Goal: Check status: Check status

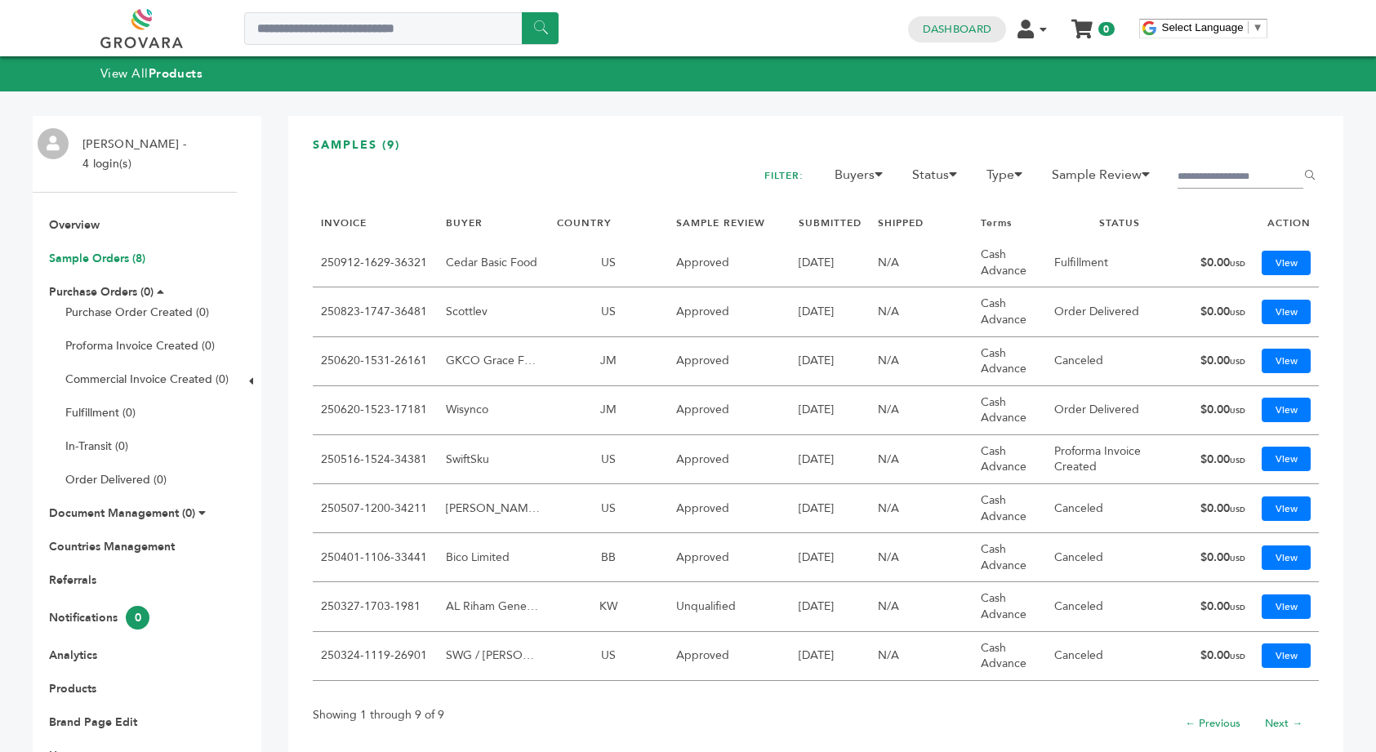
click at [121, 253] on link "Sample Orders (8)" at bounding box center [97, 259] width 96 height 16
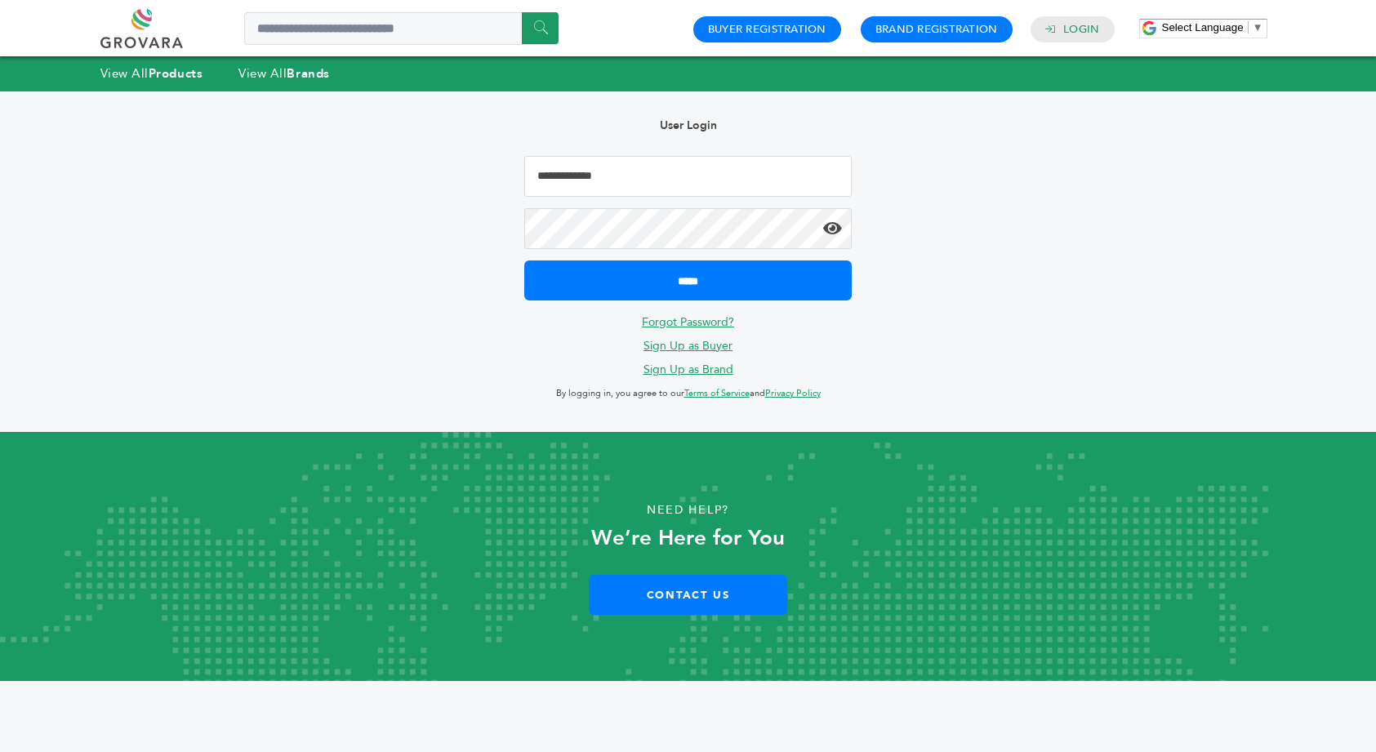
click at [622, 184] on input "Email Address" at bounding box center [688, 176] width 328 height 41
type input "**********"
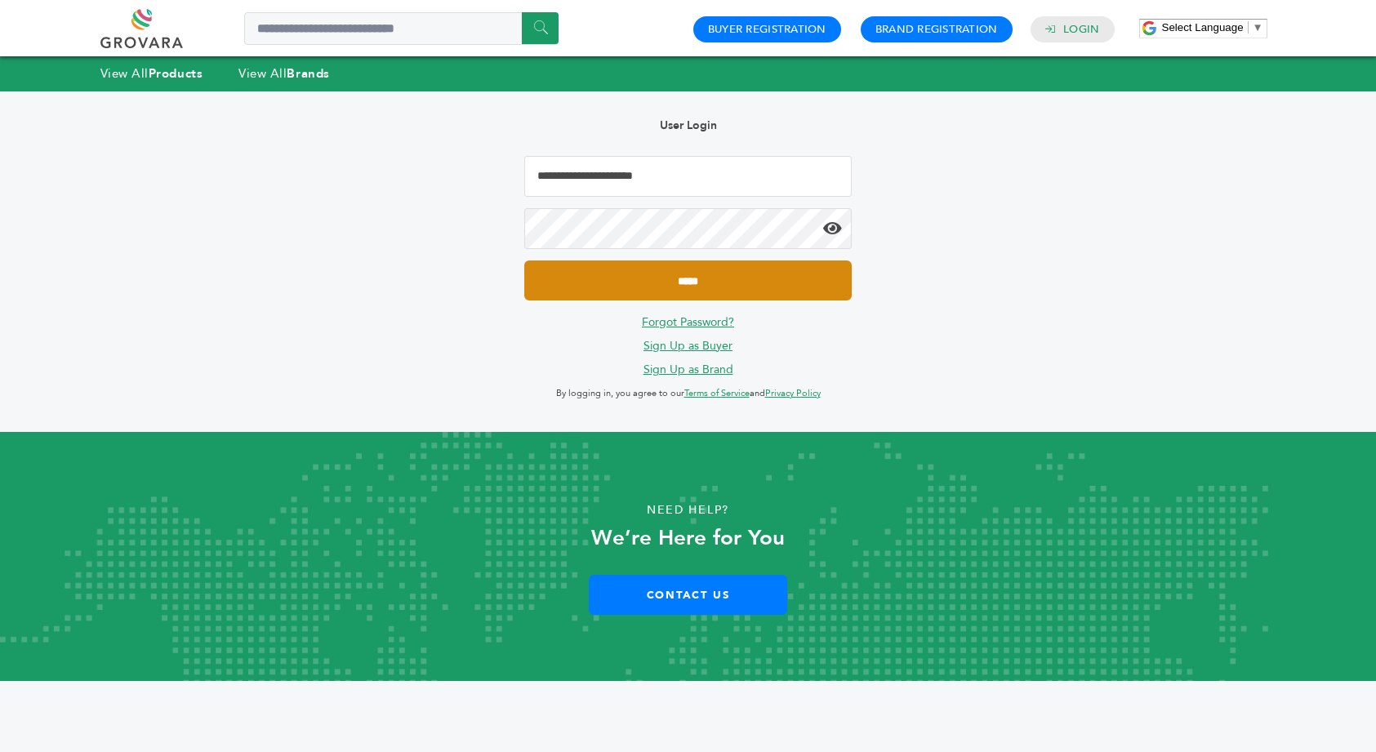
click at [688, 283] on input "*****" at bounding box center [688, 281] width 328 height 40
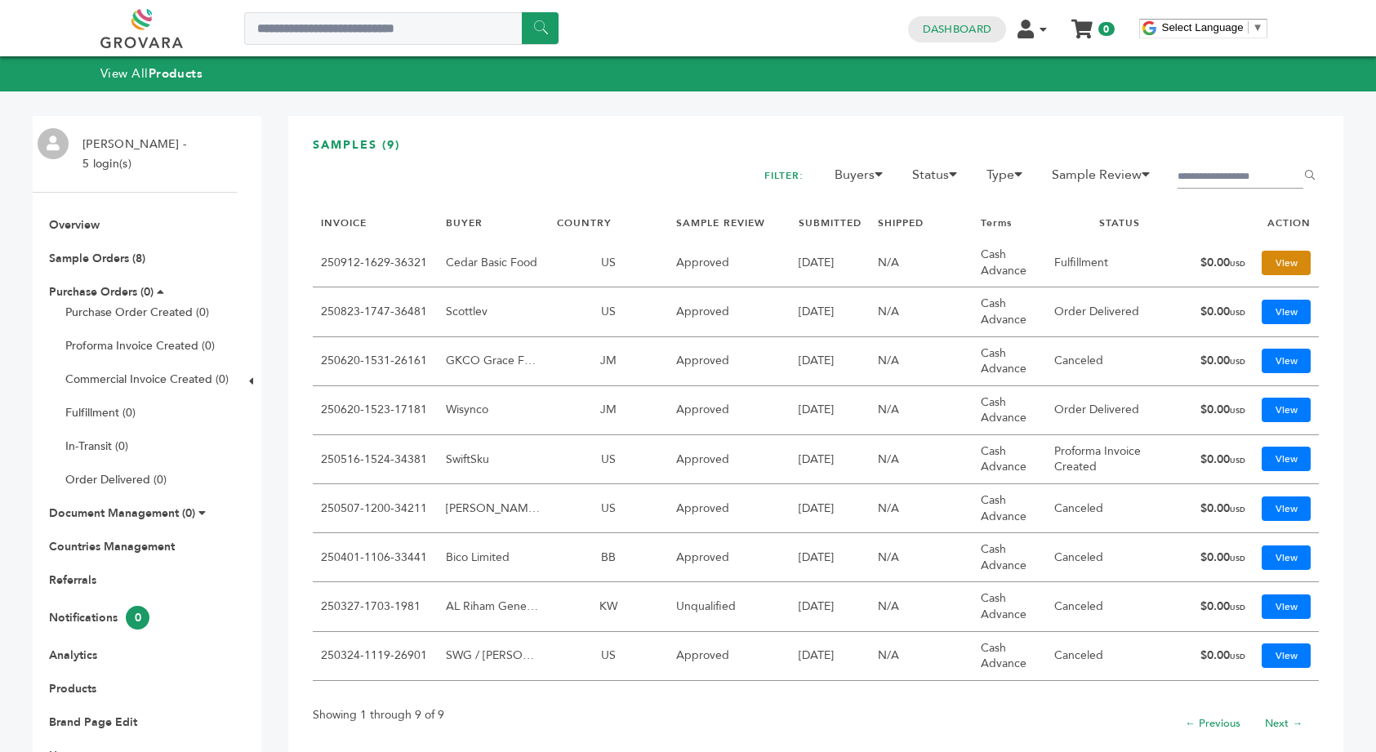
click at [1290, 262] on link "View" at bounding box center [1286, 263] width 49 height 25
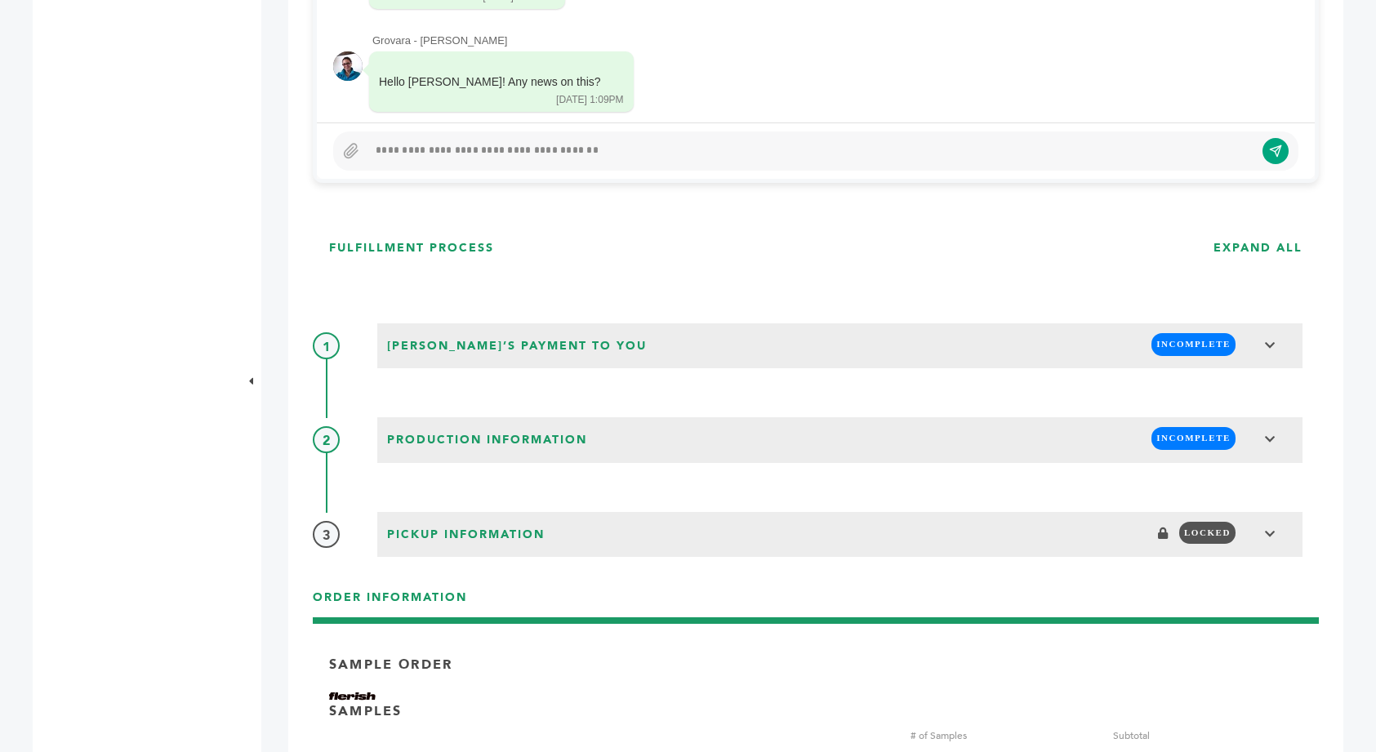
scroll to position [1240, 0]
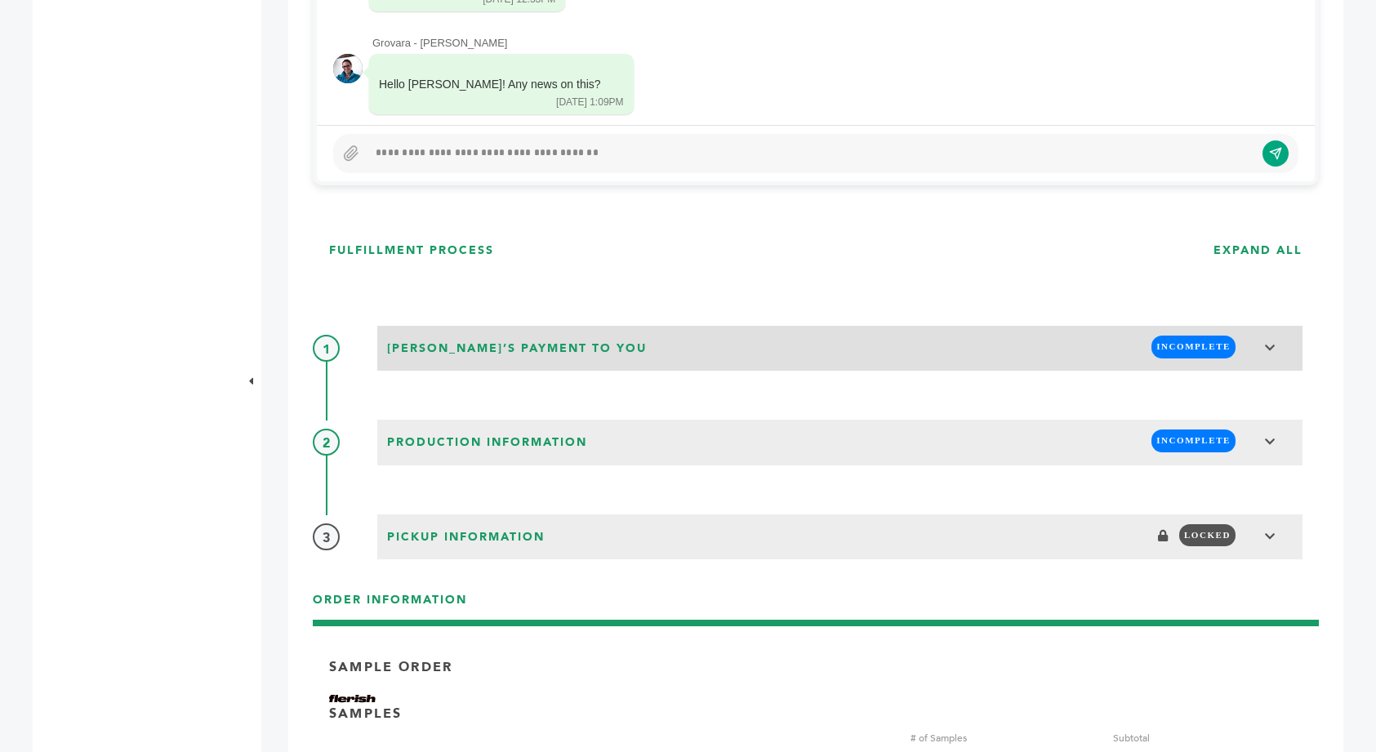
click at [779, 341] on div "Grovara’s Payment to You INCOMPLETE" at bounding box center [840, 346] width 916 height 31
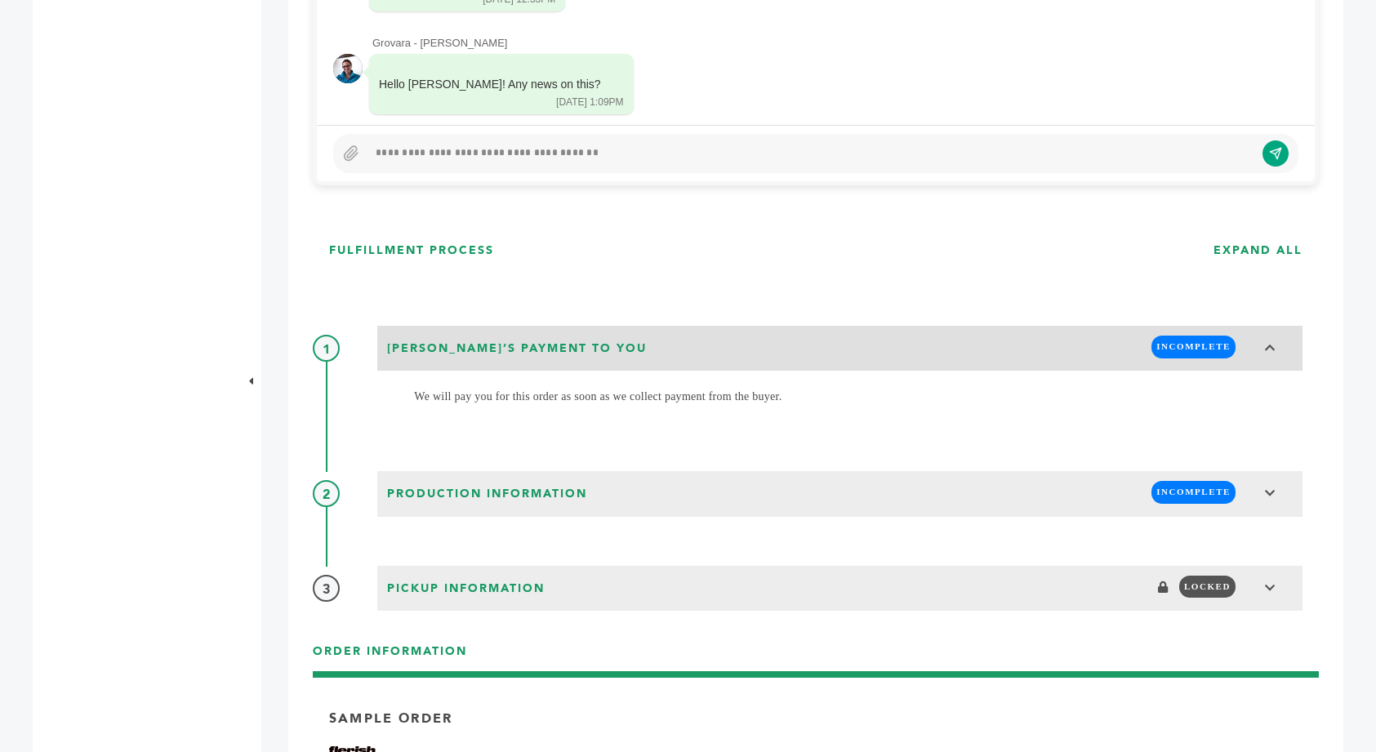
click at [779, 341] on div "Grovara’s Payment to You INCOMPLETE" at bounding box center [840, 346] width 916 height 31
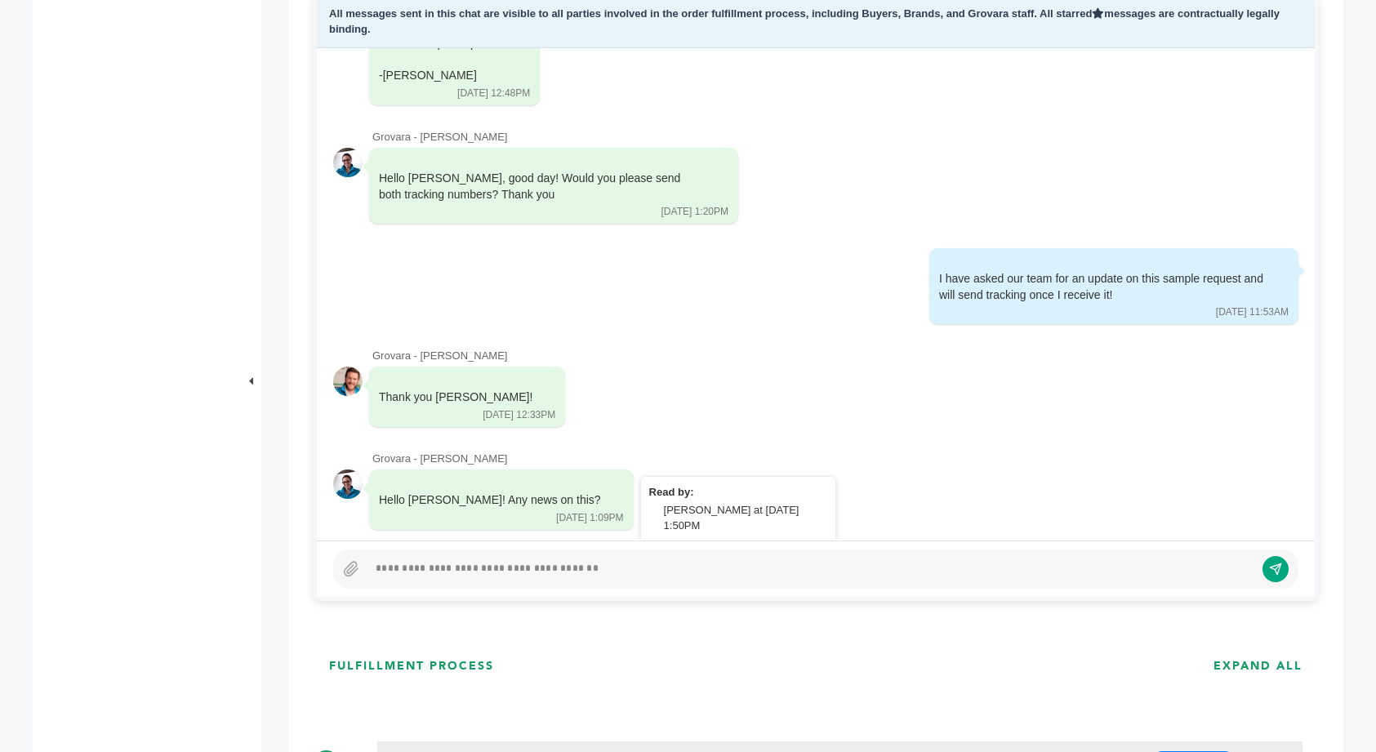
scroll to position [854, 0]
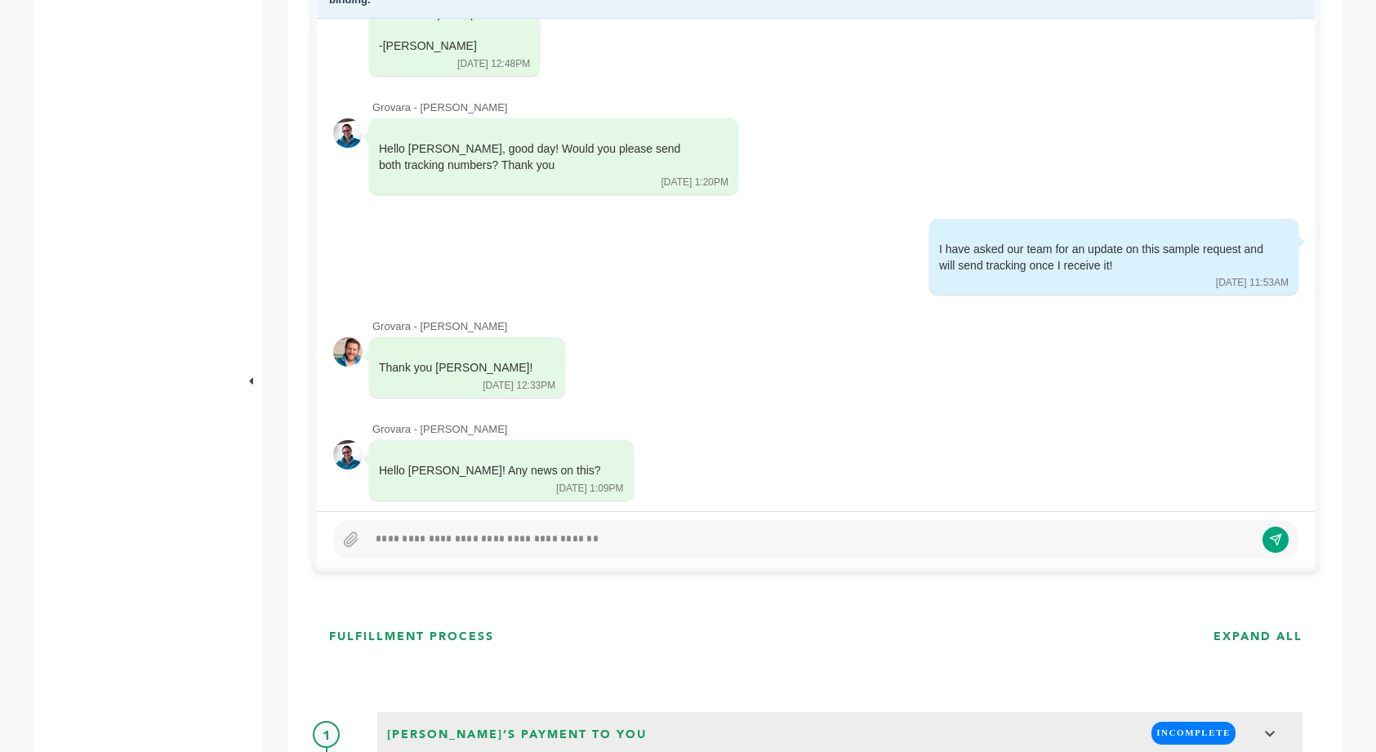
click at [437, 546] on div at bounding box center [811, 540] width 887 height 20
click at [1281, 541] on icon "submit" at bounding box center [1276, 540] width 14 height 14
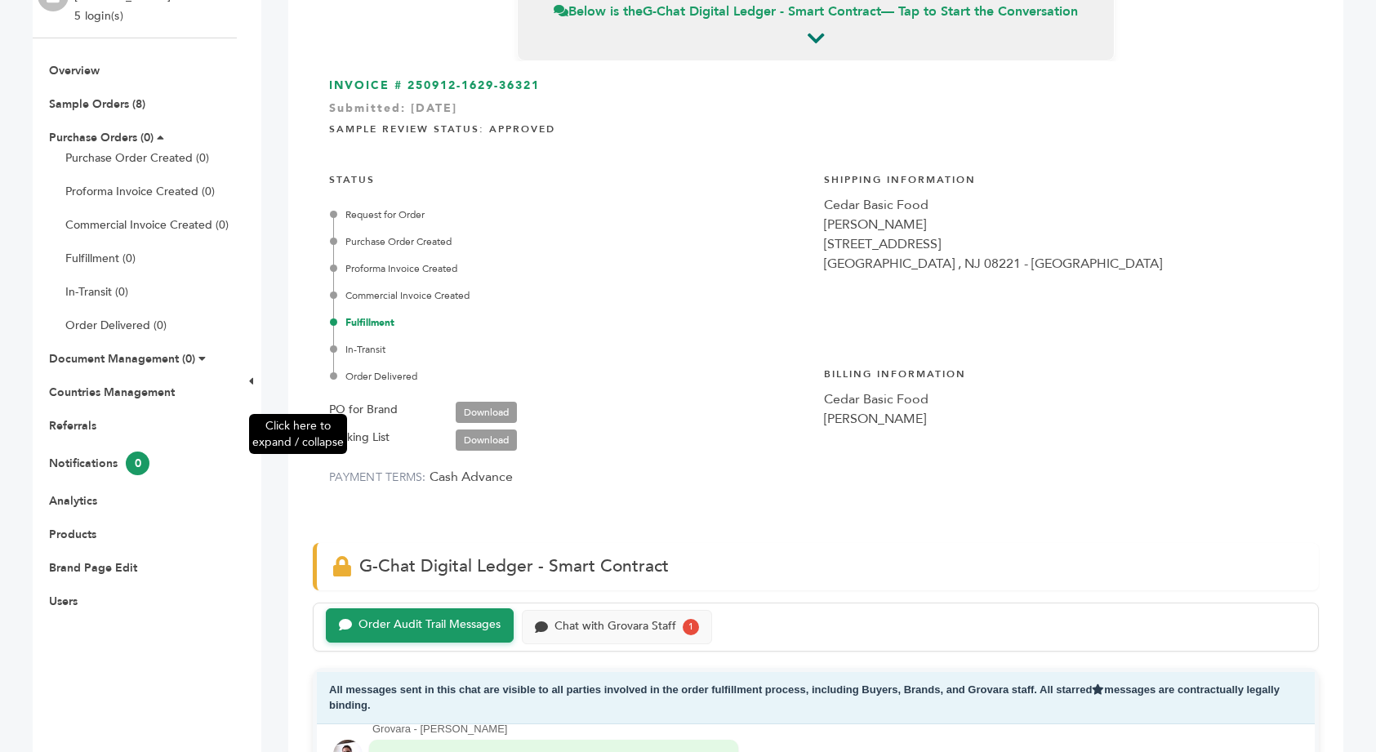
scroll to position [0, 0]
